Goal: Task Accomplishment & Management: Complete application form

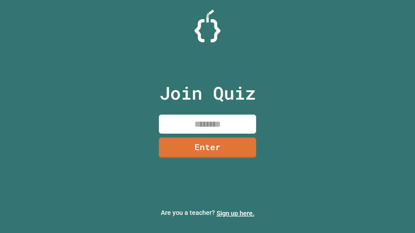
click at [235, 214] on link "Sign up here." at bounding box center [235, 214] width 38 height 8
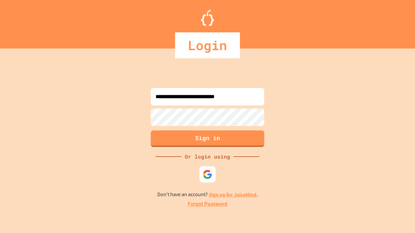
type input "**********"
